Goal: Transaction & Acquisition: Obtain resource

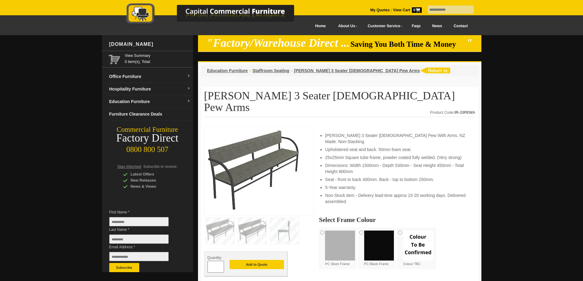
click at [222, 261] on input "*" at bounding box center [215, 267] width 17 height 12
click at [221, 266] on span at bounding box center [221, 269] width 2 height 6
click at [221, 262] on span at bounding box center [221, 265] width 2 height 6
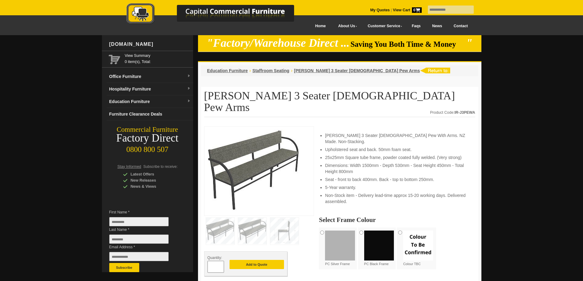
click at [221, 262] on span at bounding box center [221, 265] width 2 height 6
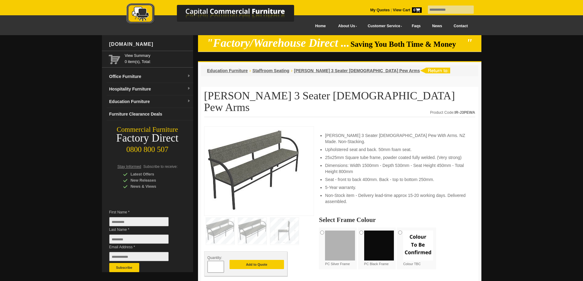
click at [221, 262] on span at bounding box center [221, 265] width 2 height 6
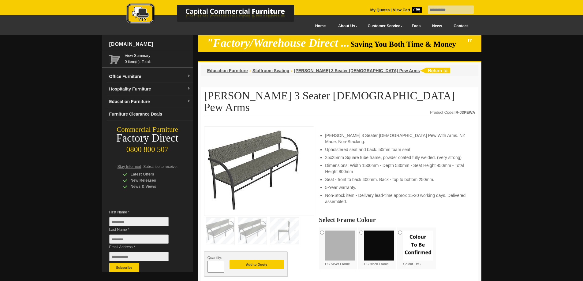
click at [221, 262] on span at bounding box center [221, 265] width 2 height 6
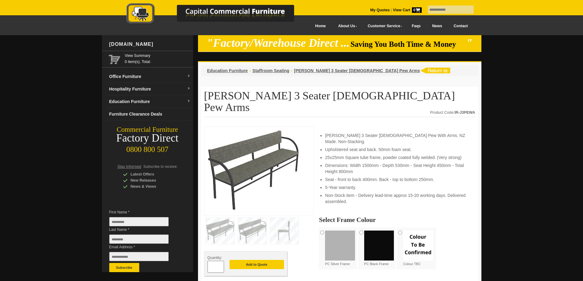
click at [221, 262] on span at bounding box center [221, 265] width 2 height 6
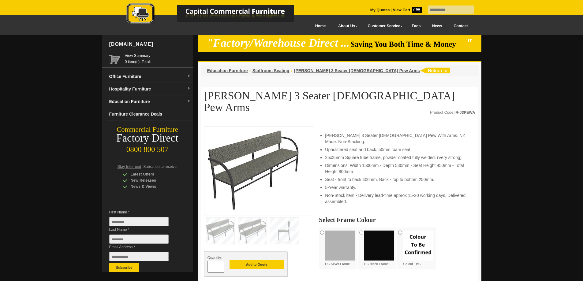
click at [221, 262] on span at bounding box center [221, 265] width 2 height 6
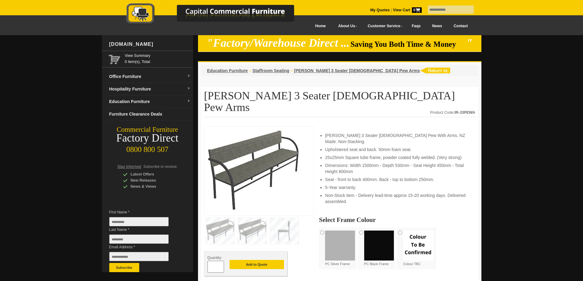
click at [221, 262] on span at bounding box center [221, 265] width 2 height 6
type input "**"
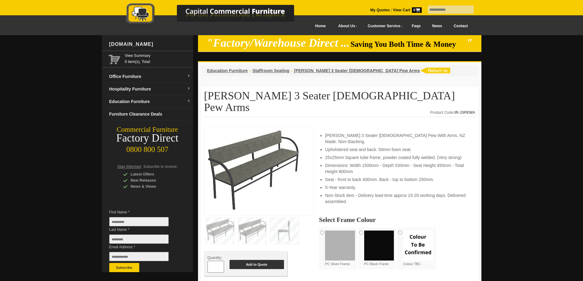
click at [254, 260] on button "Add to Quote" at bounding box center [256, 264] width 54 height 9
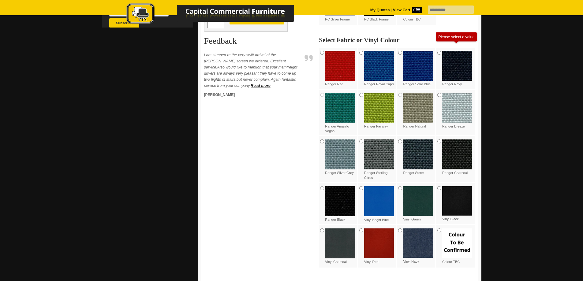
scroll to position [122, 0]
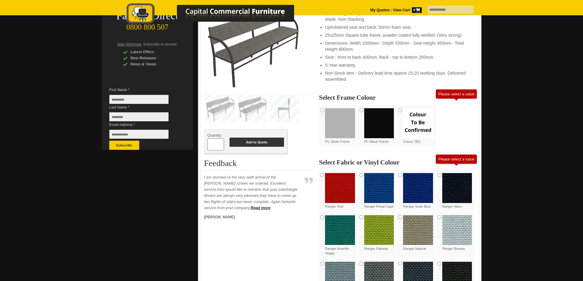
click at [258, 138] on button "Add to Quote" at bounding box center [256, 142] width 54 height 9
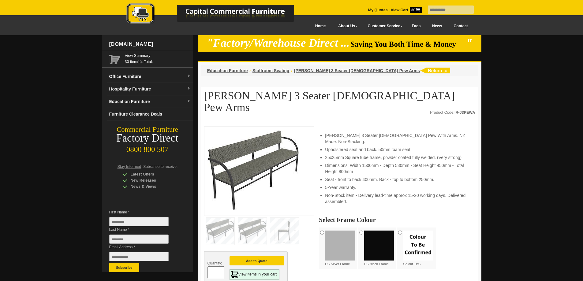
click at [410, 9] on span "30" at bounding box center [416, 10] width 12 height 6
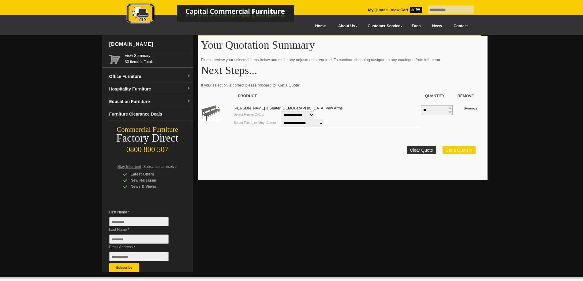
click at [457, 150] on button "Get a Quote >" at bounding box center [458, 150] width 33 height 8
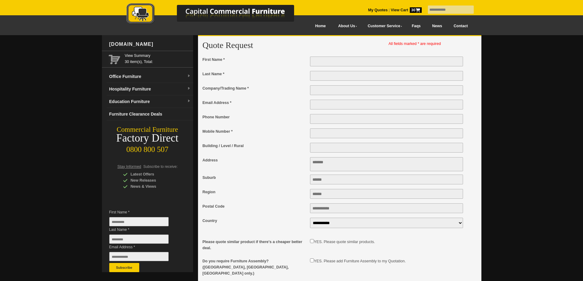
scroll to position [92, 0]
